Goal: Navigation & Orientation: Understand site structure

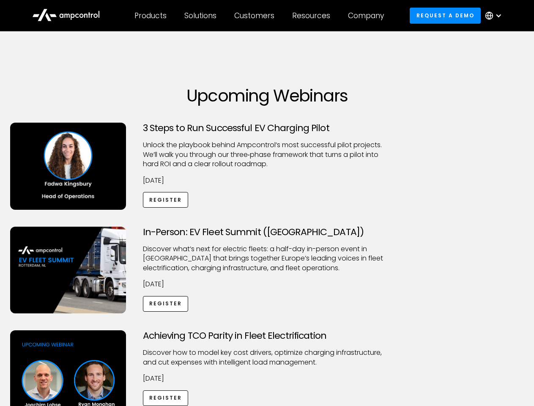
click at [260, 16] on div "Customers" at bounding box center [254, 15] width 40 height 9
click at [150, 16] on div "Products" at bounding box center [150, 15] width 32 height 9
click at [201, 16] on div "Solutions" at bounding box center [200, 15] width 32 height 9
click at [256, 16] on div "Customers" at bounding box center [254, 15] width 40 height 9
click at [313, 16] on div "Resources" at bounding box center [311, 15] width 38 height 9
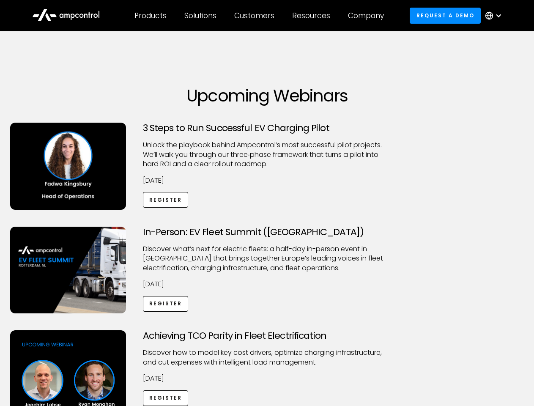
click at [368, 16] on div "Company" at bounding box center [366, 15] width 36 height 9
click at [495, 16] on div at bounding box center [498, 15] width 7 height 7
